Goal: Task Accomplishment & Management: Use online tool/utility

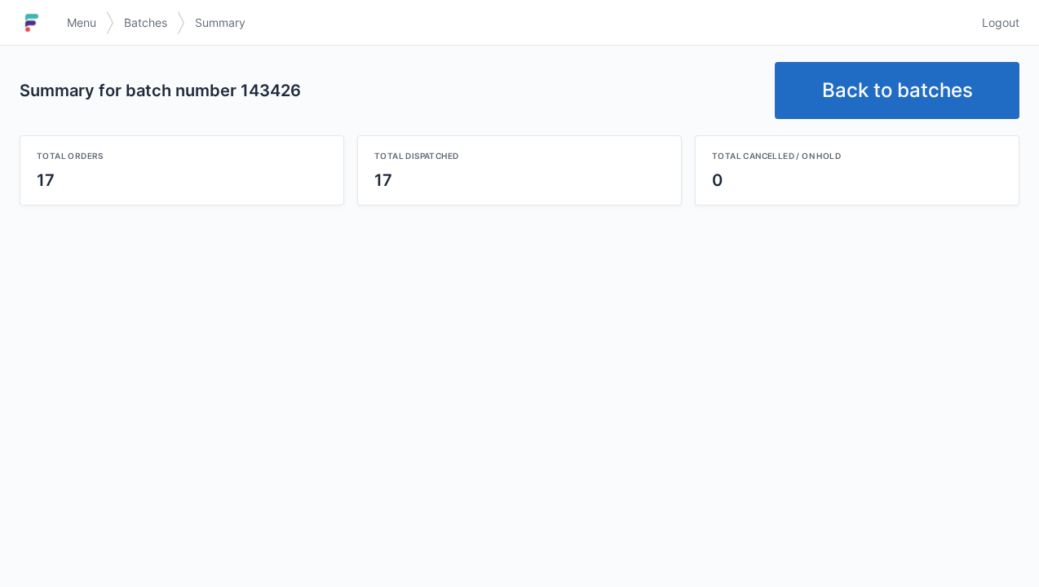
click at [58, 23] on link "Menu" at bounding box center [81, 22] width 49 height 29
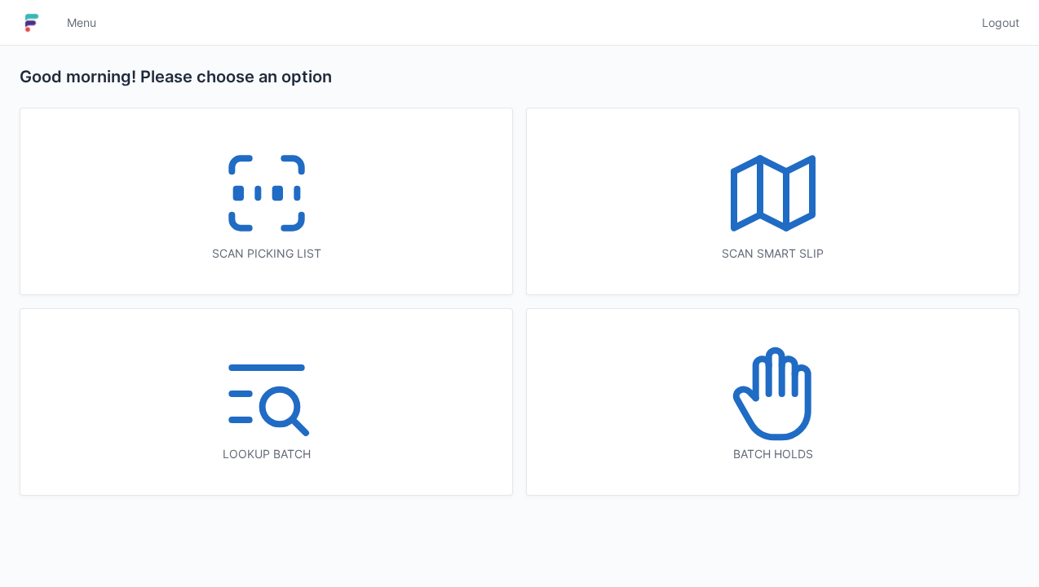
click at [754, 393] on icon at bounding box center [772, 402] width 72 height 69
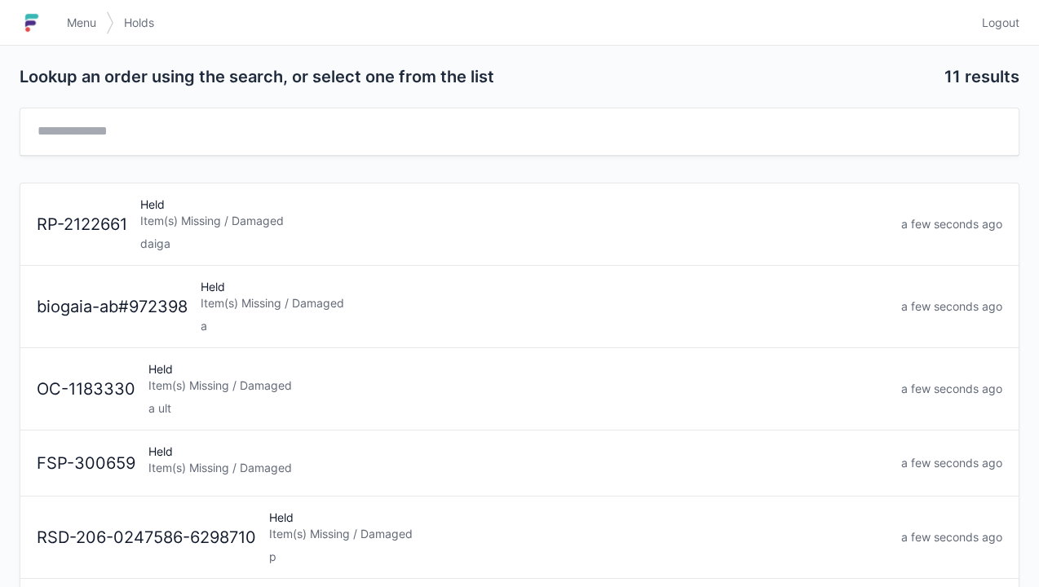
click at [170, 208] on div "Held Item(s) Missing / Damaged daiga" at bounding box center [514, 224] width 761 height 55
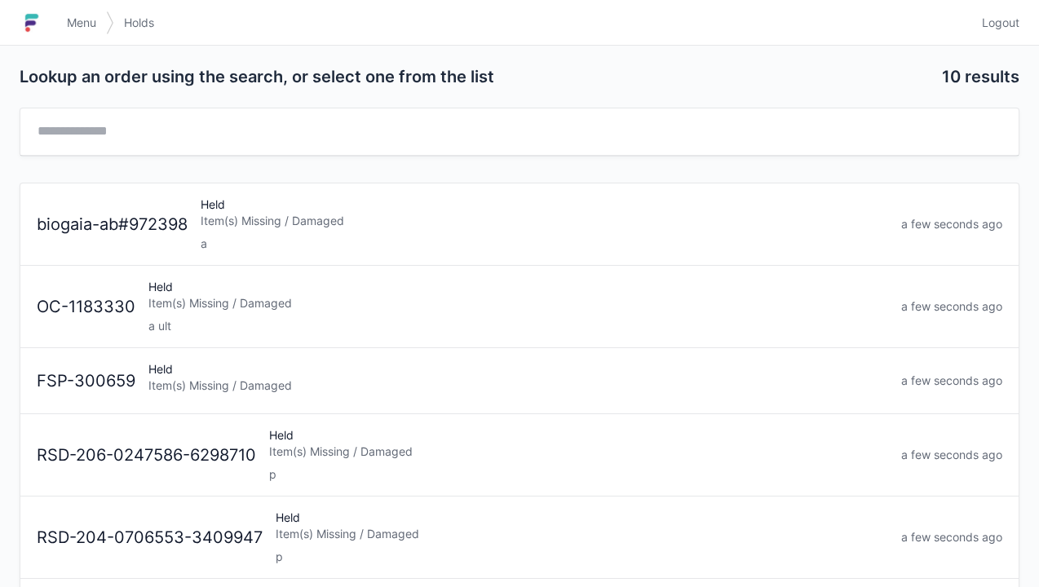
click at [42, 17] on img at bounding box center [32, 23] width 24 height 26
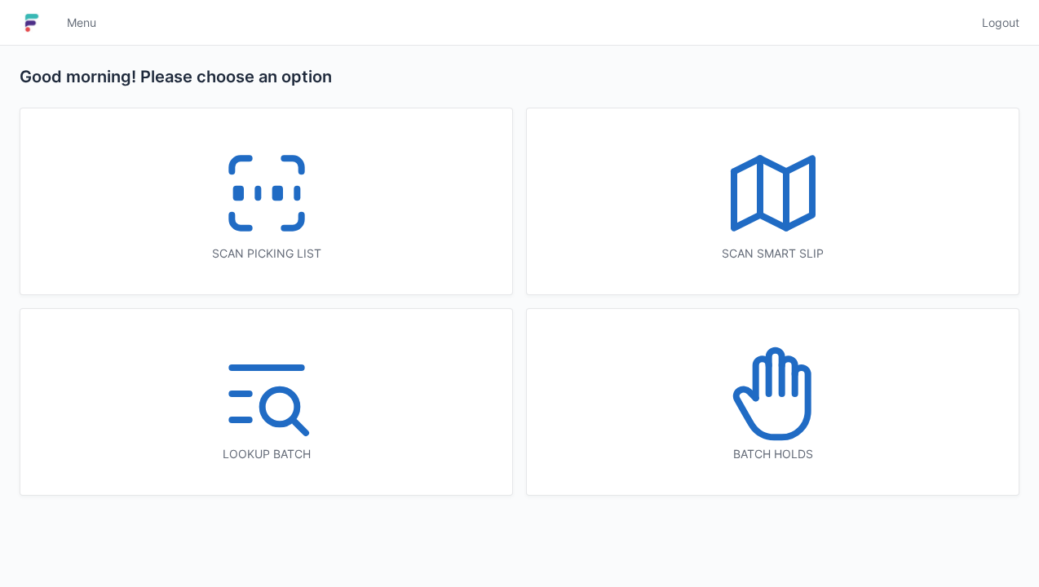
click at [246, 206] on icon at bounding box center [266, 193] width 104 height 104
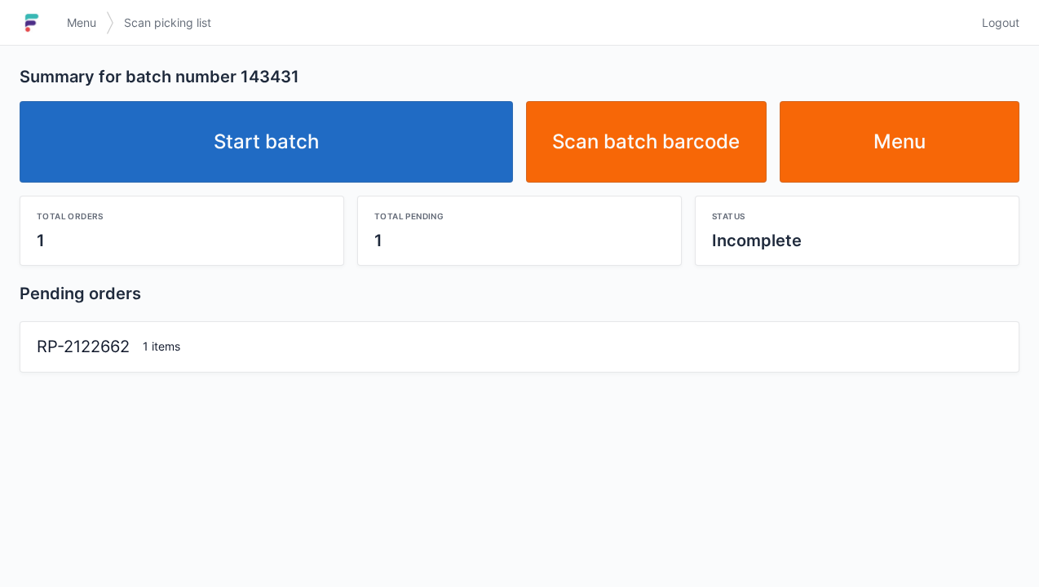
click at [268, 123] on link "Start batch" at bounding box center [266, 142] width 493 height 82
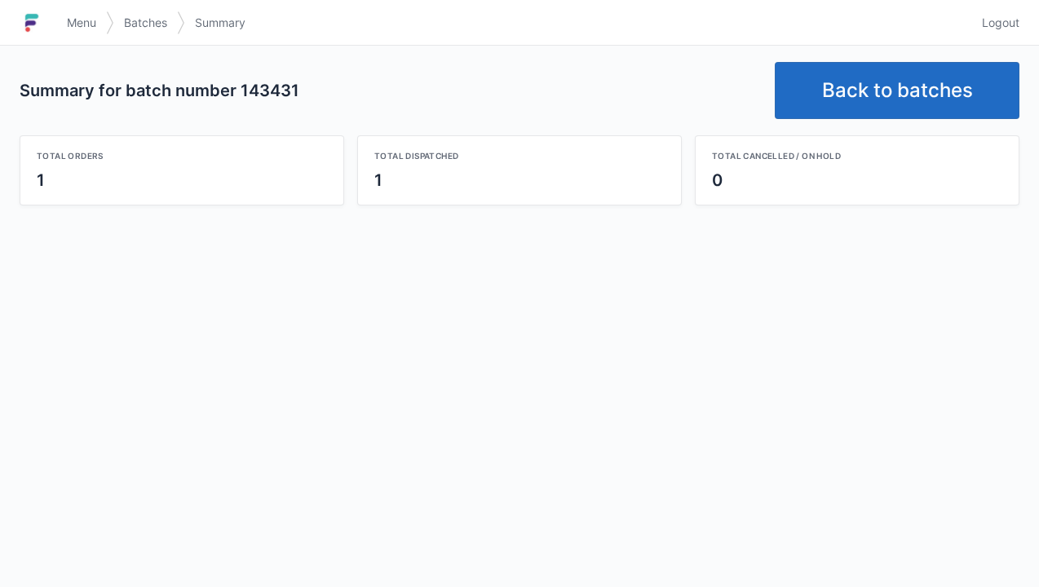
click at [840, 101] on link "Back to batches" at bounding box center [897, 90] width 245 height 57
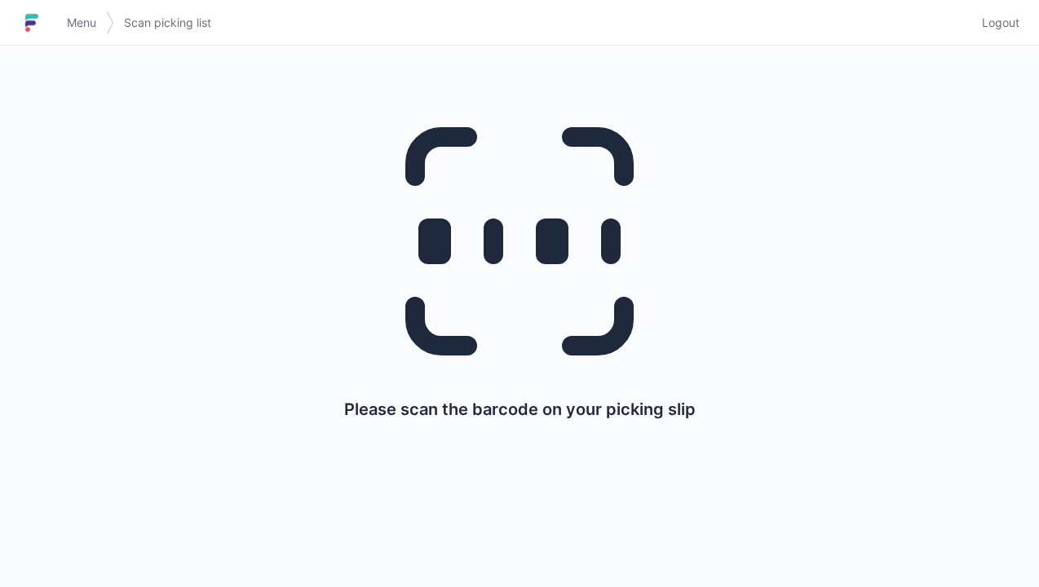
click at [56, 26] on h1 at bounding box center [39, 22] width 38 height 39
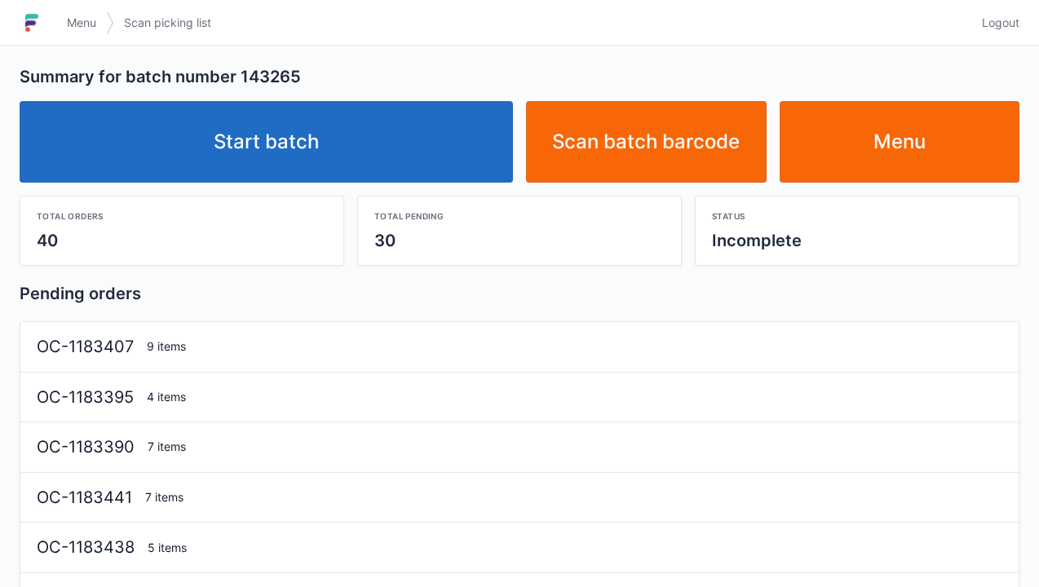
click at [346, 139] on link "Start batch" at bounding box center [266, 142] width 493 height 82
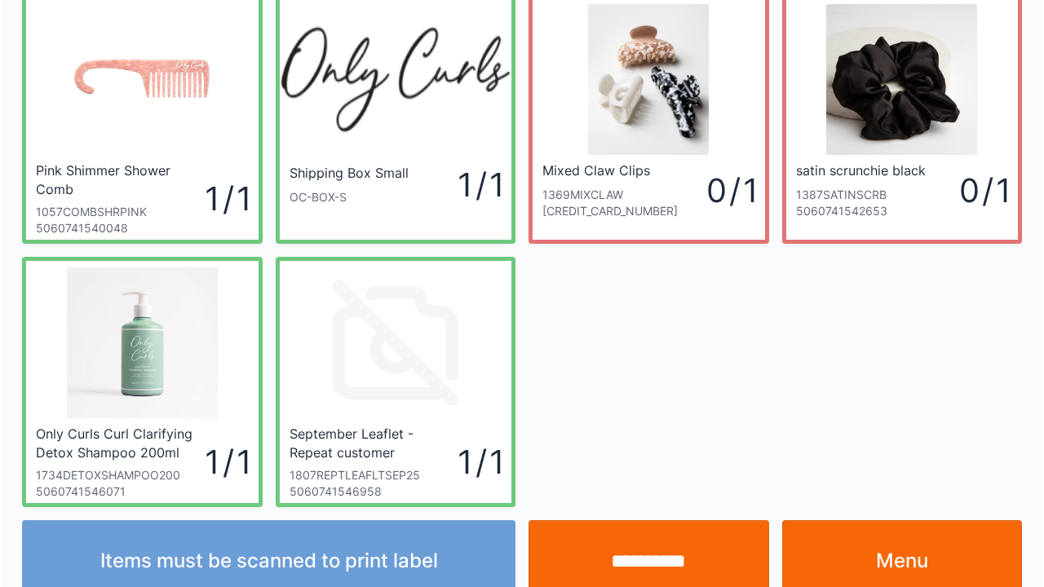
scroll to position [95, 0]
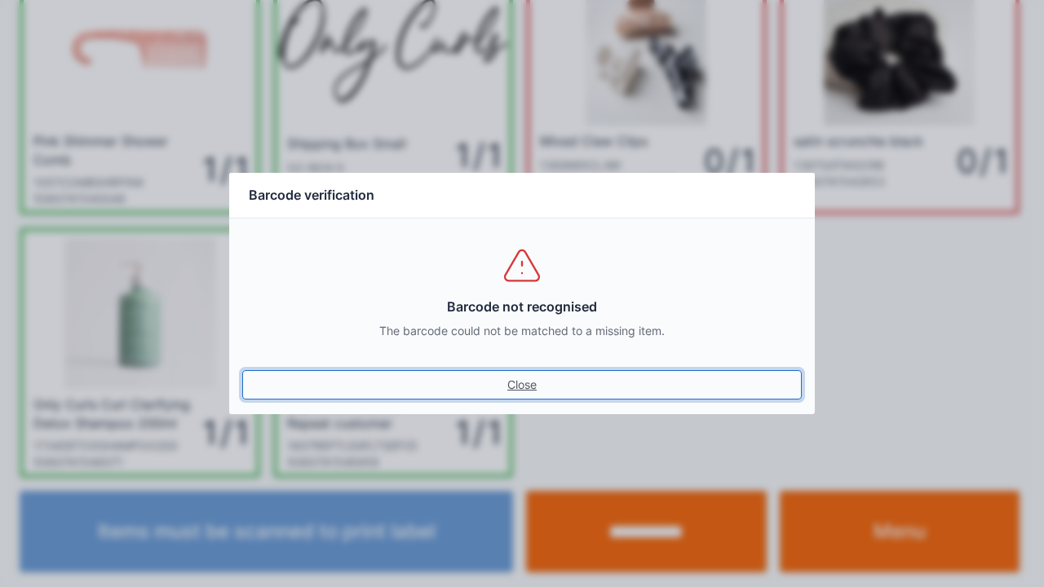
click at [524, 389] on link "Close" at bounding box center [521, 384] width 559 height 29
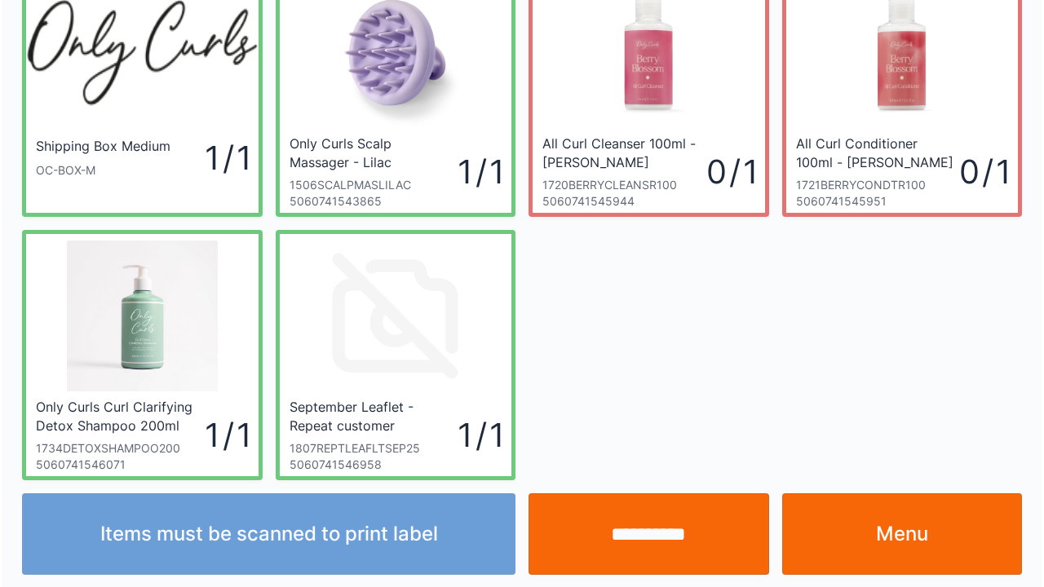
scroll to position [95, 0]
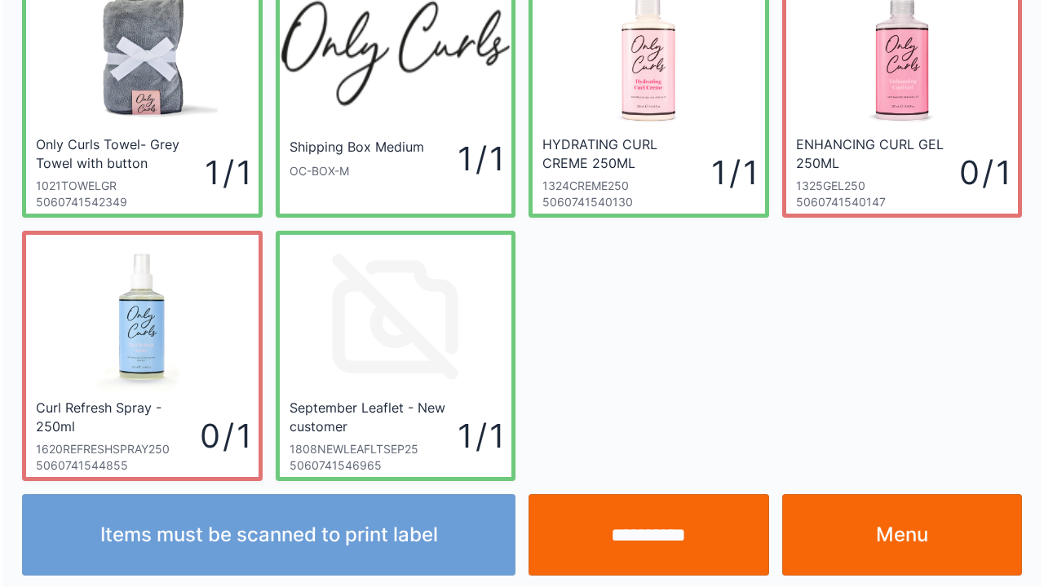
scroll to position [95, 0]
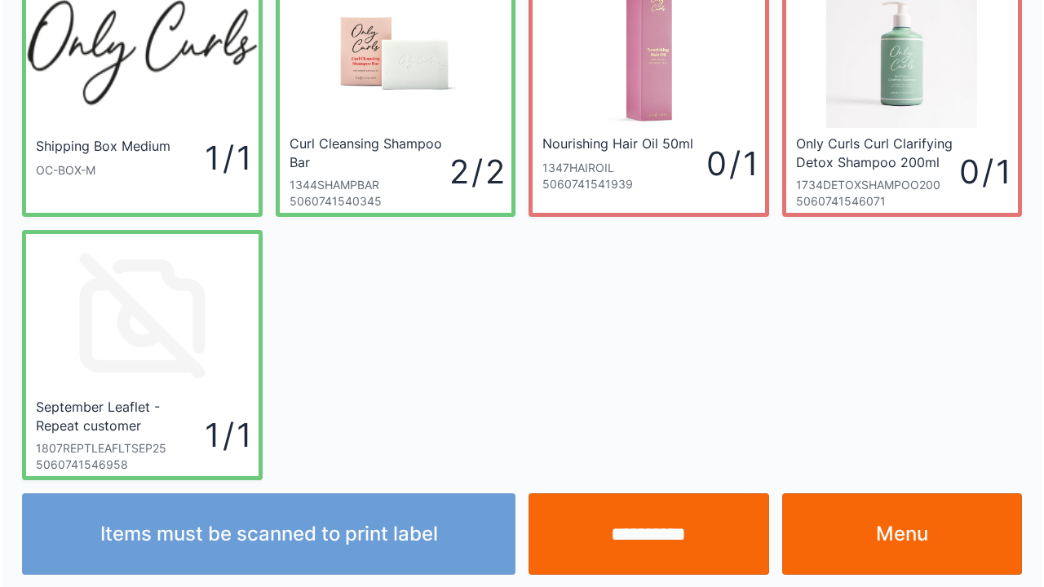
scroll to position [95, 0]
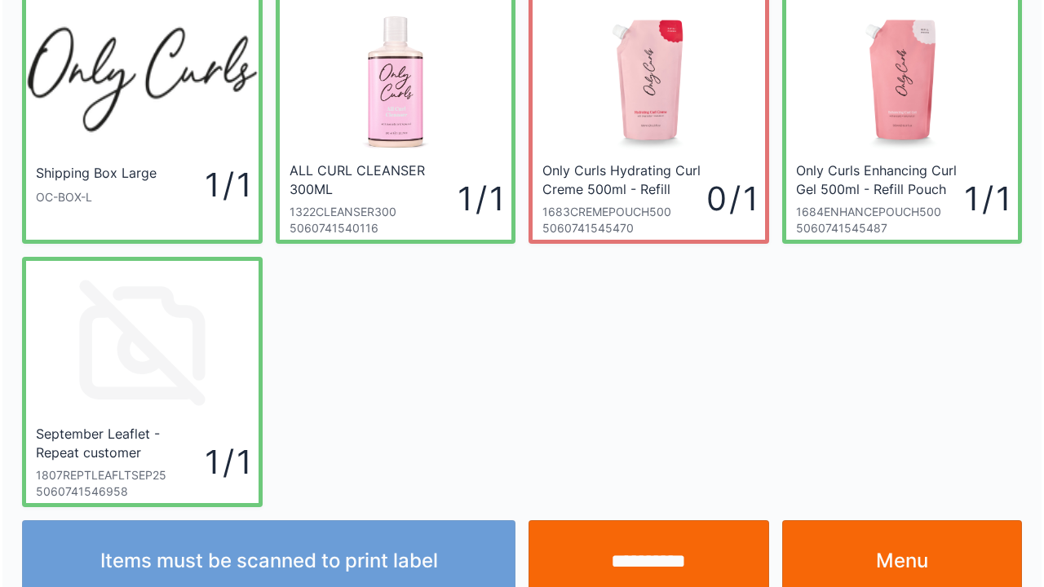
scroll to position [95, 0]
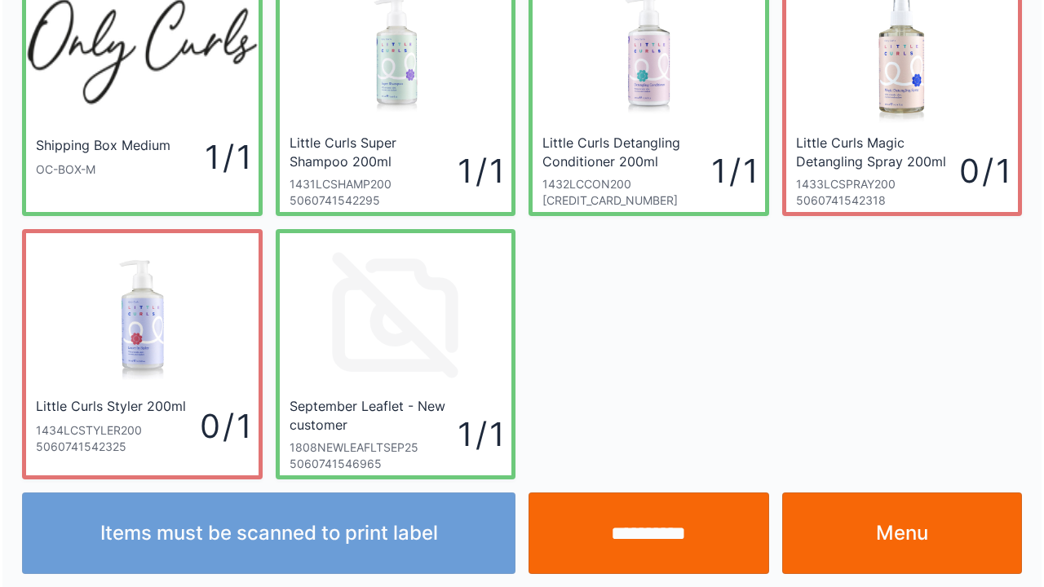
scroll to position [95, 0]
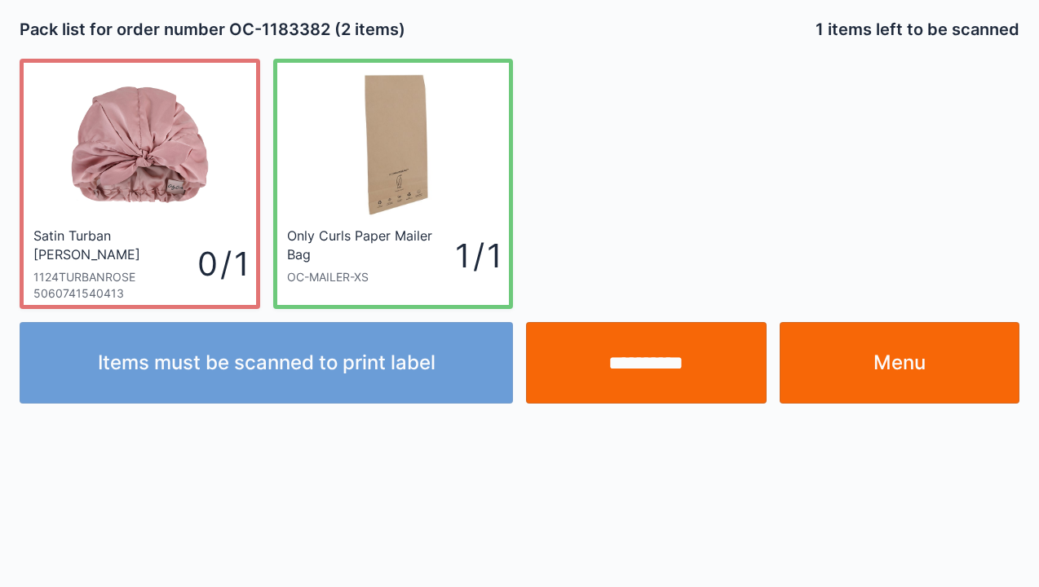
click at [639, 365] on input "**********" at bounding box center [646, 363] width 241 height 82
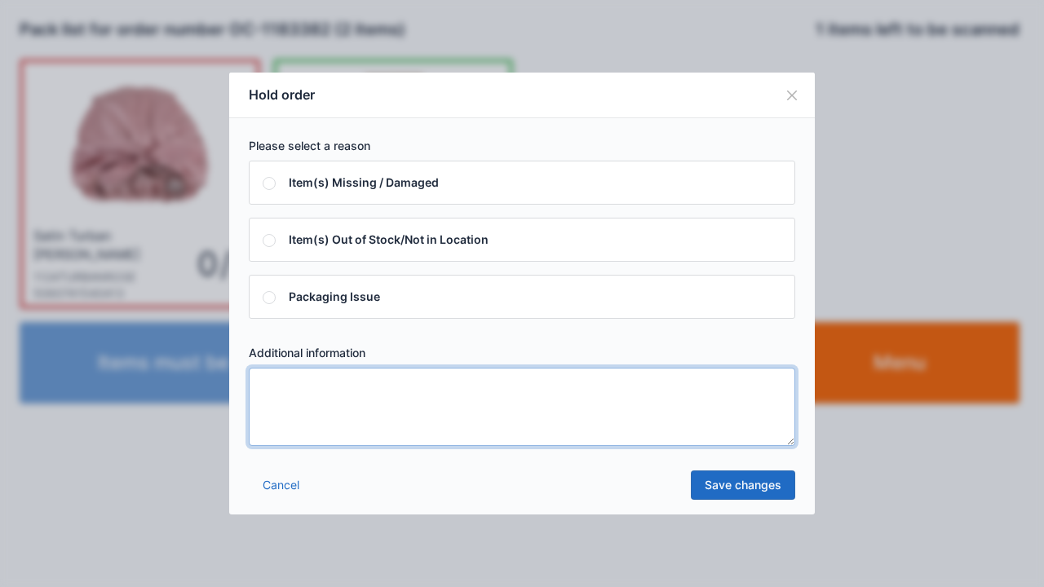
click at [282, 390] on textarea at bounding box center [522, 407] width 546 height 78
type textarea "*****"
click at [730, 484] on link "Save changes" at bounding box center [743, 485] width 104 height 29
